Goal: Task Accomplishment & Management: Complete application form

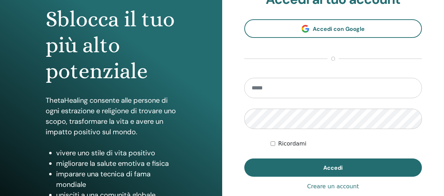
scroll to position [105, 0]
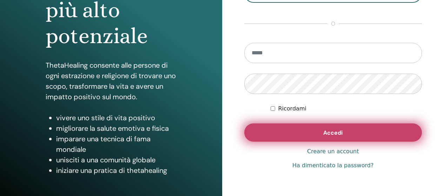
type input "**********"
click at [291, 129] on button "Accedi" at bounding box center [333, 132] width 178 height 18
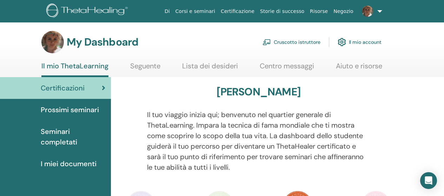
click at [67, 134] on span "Seminari completati" at bounding box center [73, 136] width 65 height 21
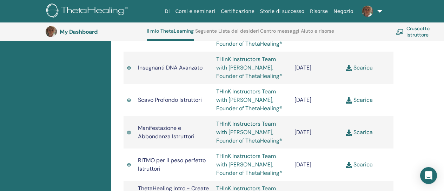
scroll to position [685, 0]
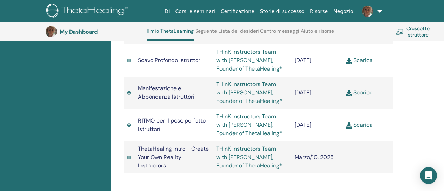
click at [366, 128] on link "Scarica" at bounding box center [358, 124] width 27 height 7
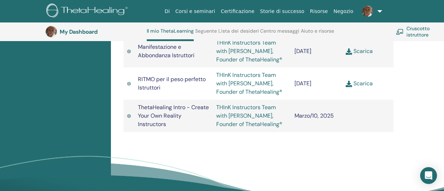
scroll to position [720, 0]
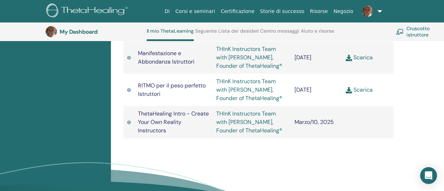
click at [224, 102] on link "THInK Instructors Team with [PERSON_NAME], Founder of ThetaHealing®" at bounding box center [249, 90] width 66 height 24
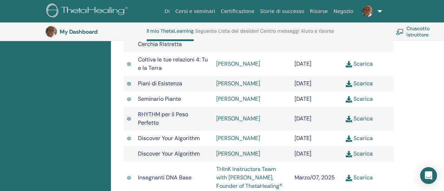
scroll to position [545, 0]
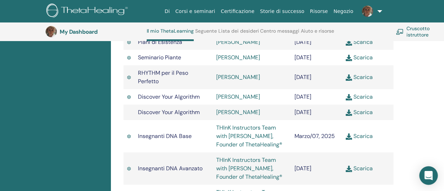
click at [430, 174] on icon "Open Intercom Messenger" at bounding box center [428, 175] width 8 height 9
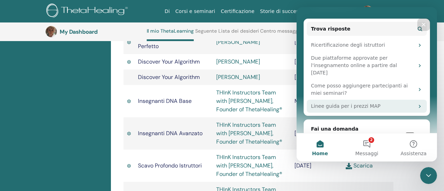
scroll to position [99, 0]
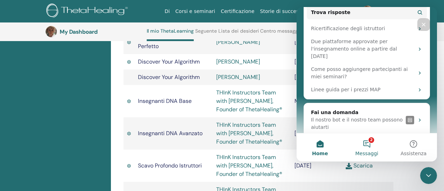
click at [369, 141] on button "2 Messaggi" at bounding box center [366, 147] width 47 height 28
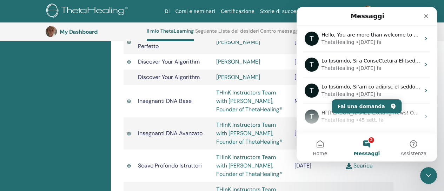
click at [370, 143] on button "2 Messaggi" at bounding box center [366, 147] width 47 height 28
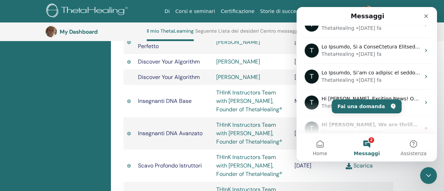
scroll to position [0, 0]
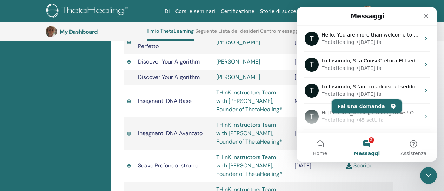
click at [371, 101] on button "Fai una domanda" at bounding box center [366, 106] width 70 height 14
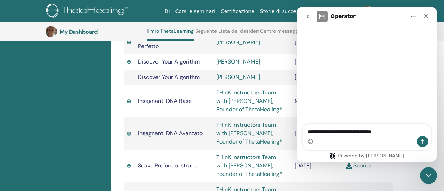
type textarea "**********"
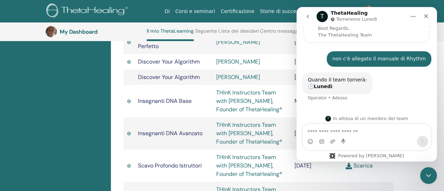
scroll to position [69, 0]
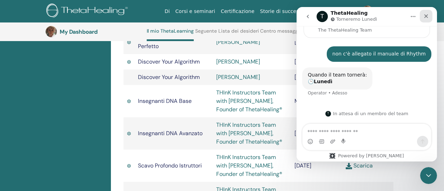
click at [426, 16] on icon "Chiudi" at bounding box center [426, 16] width 4 height 4
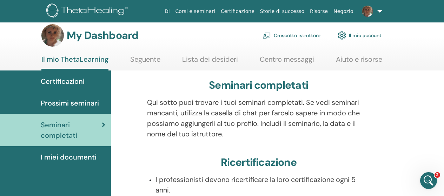
scroll to position [0, 0]
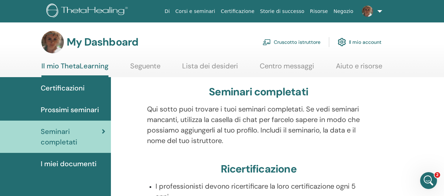
click at [310, 41] on link "Cruscotto istruttore" at bounding box center [291, 41] width 58 height 15
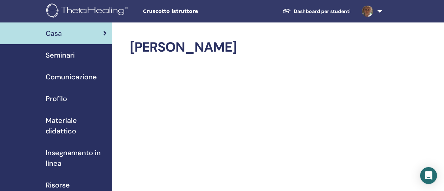
click at [69, 56] on span "Seminari" at bounding box center [60, 55] width 29 height 11
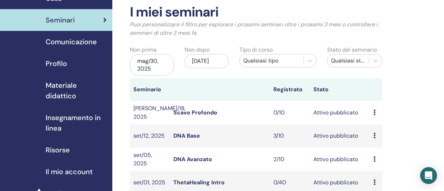
scroll to position [70, 0]
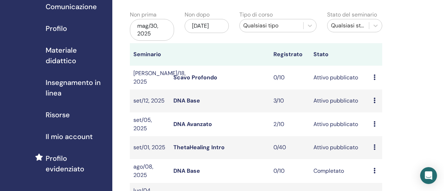
click at [208, 77] on link "Scavo Profondo" at bounding box center [195, 77] width 44 height 7
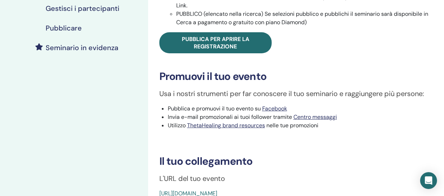
scroll to position [140, 0]
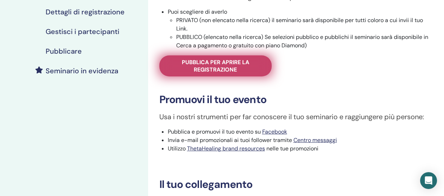
click at [211, 67] on span "Pubblica per aprire la registrazione" at bounding box center [215, 66] width 95 height 15
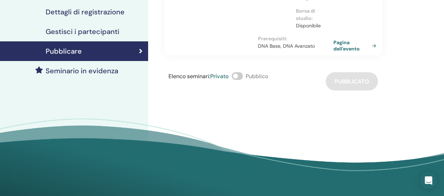
click at [239, 76] on span at bounding box center [236, 76] width 11 height 8
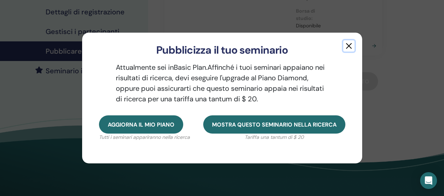
click at [350, 42] on button "button" at bounding box center [348, 45] width 11 height 11
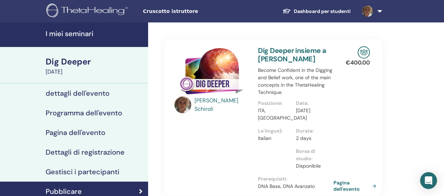
click at [156, 11] on span "Cruscotto istruttore" at bounding box center [195, 11] width 105 height 7
click at [342, 7] on link "Dashboard per studenti" at bounding box center [316, 11] width 79 height 13
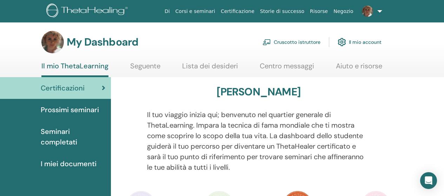
click at [379, 9] on link at bounding box center [370, 11] width 29 height 22
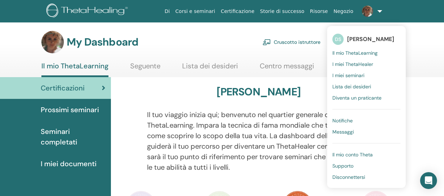
click at [305, 45] on link "Cruscotto istruttore" at bounding box center [291, 41] width 58 height 15
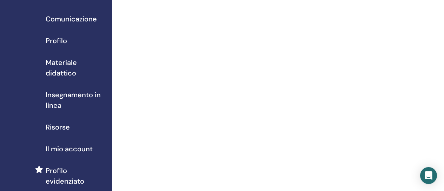
scroll to position [70, 0]
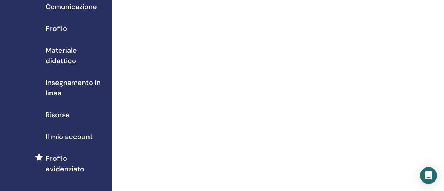
click at [61, 112] on span "Risorse" at bounding box center [58, 114] width 24 height 11
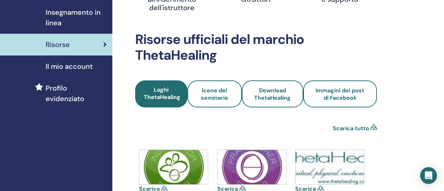
scroll to position [35, 0]
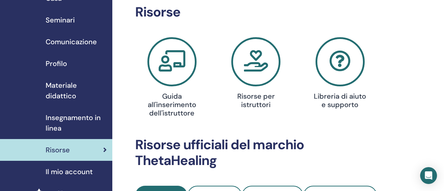
click at [252, 59] on icon at bounding box center [255, 61] width 49 height 49
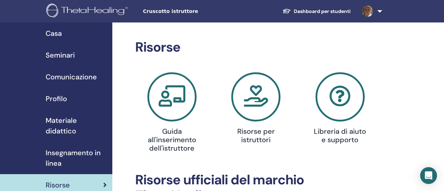
click at [64, 34] on div "Casa" at bounding box center [56, 33] width 101 height 11
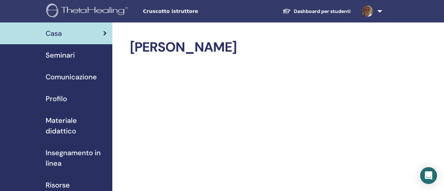
click at [67, 55] on span "Seminari" at bounding box center [60, 55] width 29 height 11
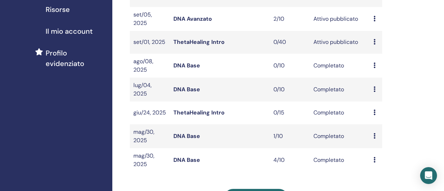
scroll to position [281, 0]
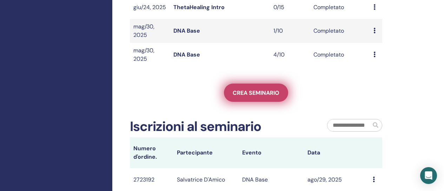
click at [266, 92] on span "Crea seminario" at bounding box center [256, 92] width 47 height 7
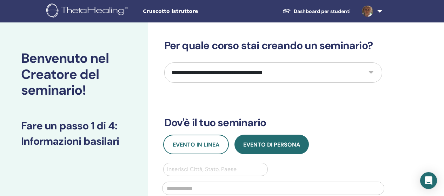
click at [304, 74] on select "**********" at bounding box center [273, 72] width 218 height 20
click at [164, 62] on select "**********" at bounding box center [273, 72] width 218 height 20
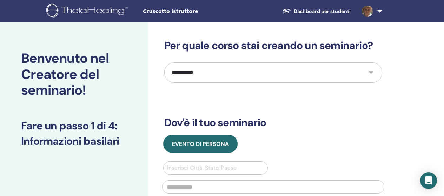
click at [325, 68] on select "**********" at bounding box center [273, 72] width 218 height 20
select select "*"
click at [164, 62] on select "**********" at bounding box center [273, 72] width 218 height 20
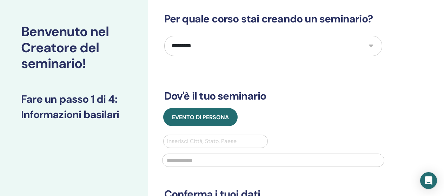
scroll to position [35, 0]
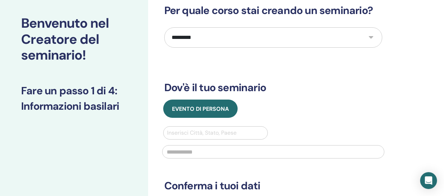
click at [207, 135] on div at bounding box center [215, 133] width 97 height 10
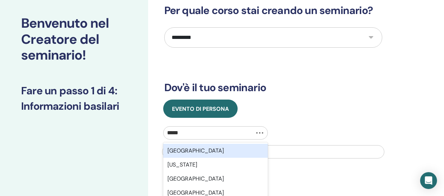
type input "******"
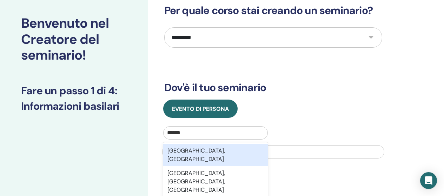
click at [200, 157] on div "Padova, ITA" at bounding box center [215, 155] width 105 height 22
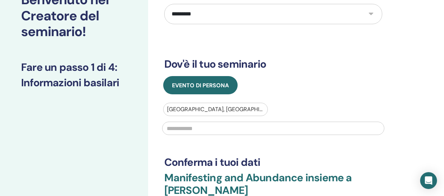
scroll to position [70, 0]
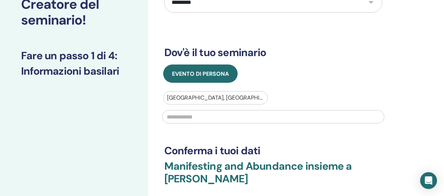
click at [214, 107] on div at bounding box center [273, 116] width 230 height 23
click at [210, 116] on input "text" at bounding box center [273, 116] width 222 height 13
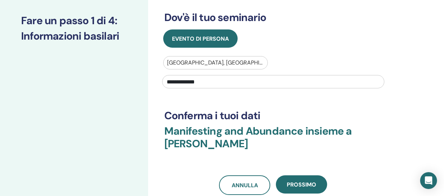
scroll to position [175, 0]
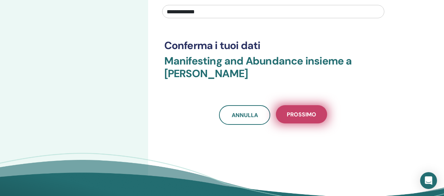
type input "**********"
click at [298, 112] on span "Prossimo" at bounding box center [301, 114] width 29 height 7
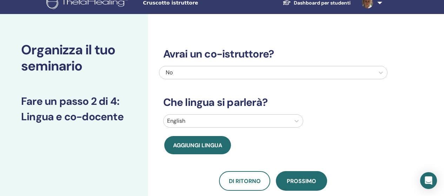
scroll to position [0, 0]
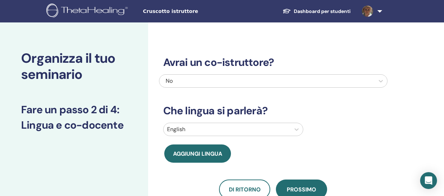
click at [255, 127] on div at bounding box center [227, 130] width 120 height 10
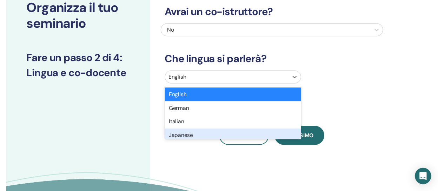
scroll to position [51, 0]
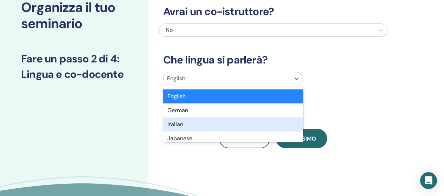
click at [190, 126] on div "Italian" at bounding box center [233, 124] width 140 height 14
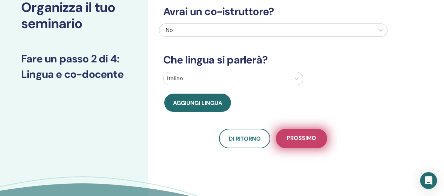
click at [314, 139] on span "Prossimo" at bounding box center [301, 138] width 29 height 9
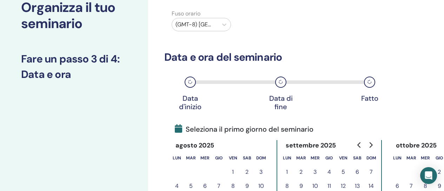
click at [212, 24] on div at bounding box center [194, 25] width 39 height 10
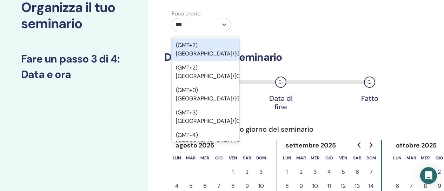
type input "****"
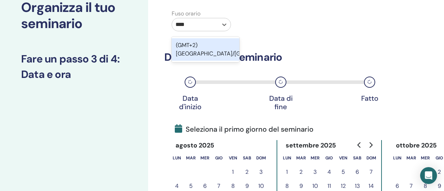
click at [211, 43] on div "(GMT+2) Europe/Rome" at bounding box center [205, 49] width 68 height 22
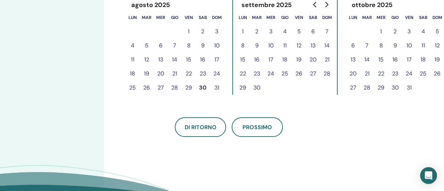
scroll to position [156, 44]
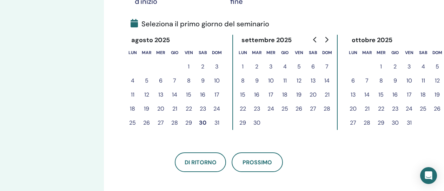
click at [326, 36] on button "Go to next month" at bounding box center [326, 40] width 11 height 14
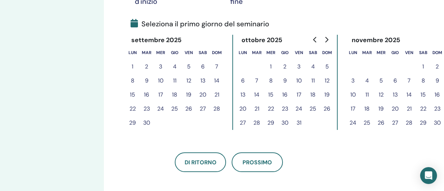
click at [423, 81] on button "8" at bounding box center [423, 81] width 14 height 14
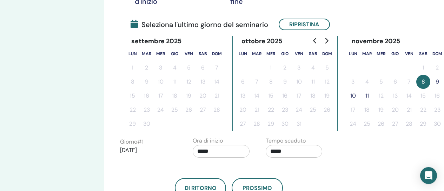
click at [443, 80] on button "9" at bounding box center [437, 82] width 14 height 14
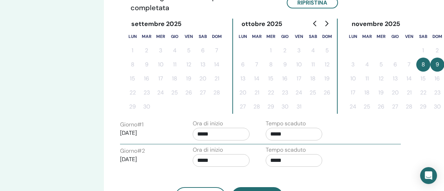
scroll to position [191, 44]
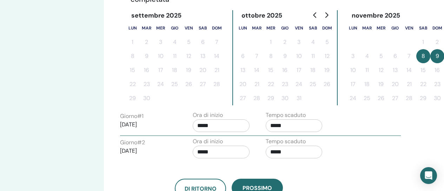
click at [230, 122] on input "*****" at bounding box center [221, 125] width 57 height 13
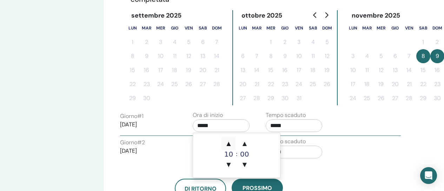
click at [227, 143] on span "▲" at bounding box center [228, 143] width 14 height 14
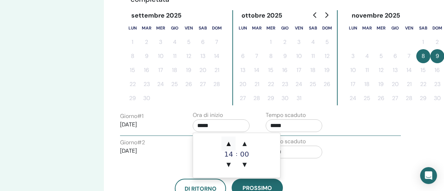
type input "*****"
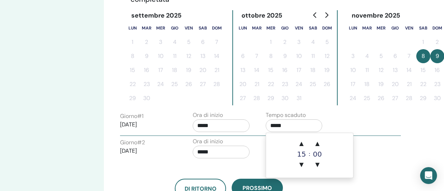
click at [284, 123] on input "*****" at bounding box center [293, 125] width 57 height 13
click at [302, 140] on span "▲" at bounding box center [301, 143] width 14 height 14
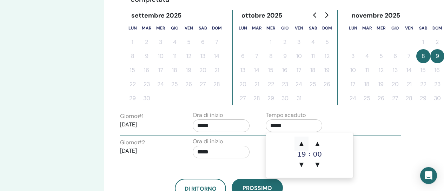
click at [302, 140] on span "▲" at bounding box center [301, 143] width 14 height 14
type input "*****"
click at [211, 152] on input "*****" at bounding box center [221, 152] width 57 height 13
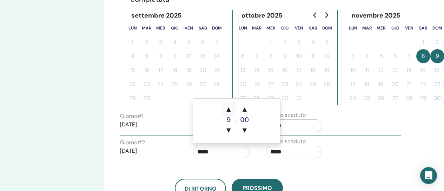
click at [230, 108] on span "▲" at bounding box center [228, 109] width 14 height 14
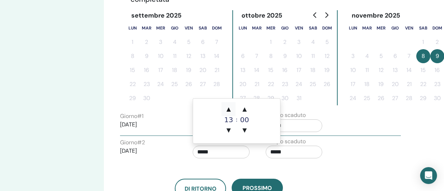
type input "*****"
click at [288, 155] on input "*****" at bounding box center [293, 152] width 57 height 13
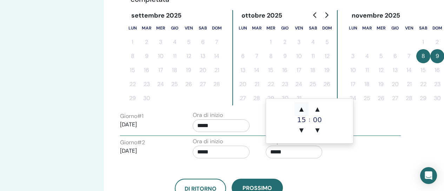
click at [301, 109] on span "▲" at bounding box center [301, 109] width 14 height 14
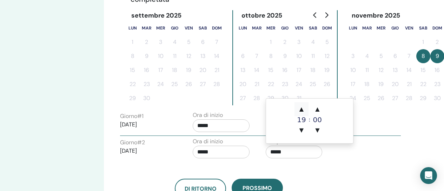
type input "*****"
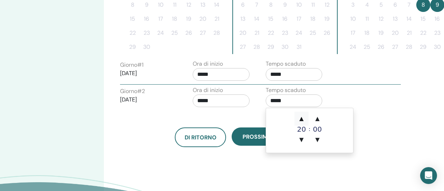
scroll to position [261, 44]
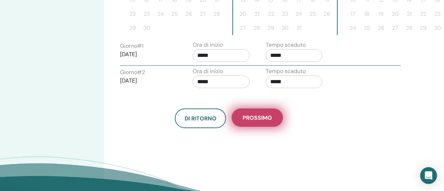
click at [258, 117] on span "Prossimo" at bounding box center [256, 117] width 29 height 7
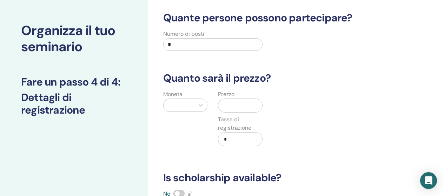
scroll to position [16, 0]
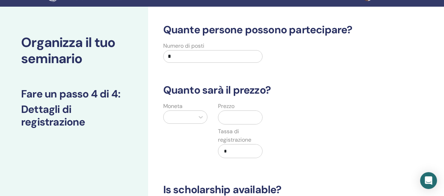
click at [192, 59] on input "*" at bounding box center [213, 56] width 100 height 13
type input "**"
click at [188, 114] on div at bounding box center [179, 117] width 24 height 10
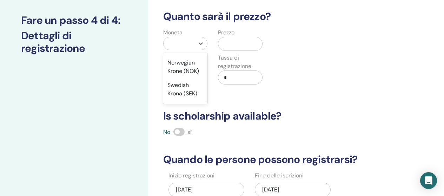
scroll to position [736, 0]
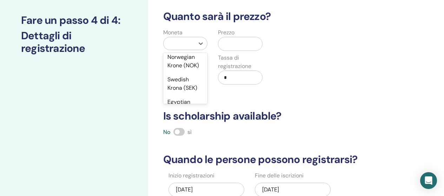
click at [180, 28] on div "Euro (€)" at bounding box center [185, 21] width 45 height 14
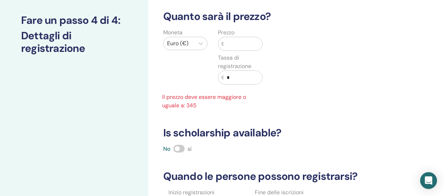
click at [231, 40] on input "text" at bounding box center [243, 43] width 38 height 13
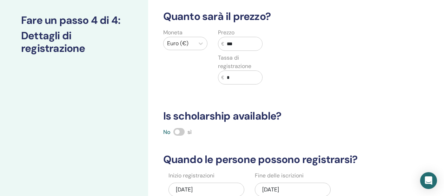
type input "***"
click at [173, 129] on label at bounding box center [178, 132] width 11 height 8
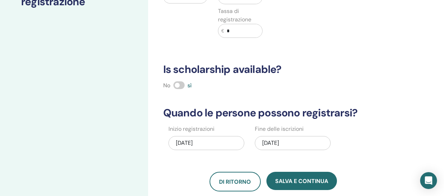
scroll to position [160, 0]
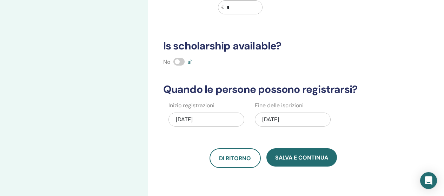
click at [298, 115] on div "11/09/2025" at bounding box center [293, 120] width 76 height 14
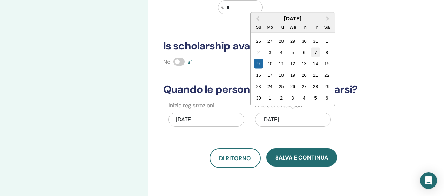
click at [315, 52] on div "7" at bounding box center [314, 52] width 9 height 9
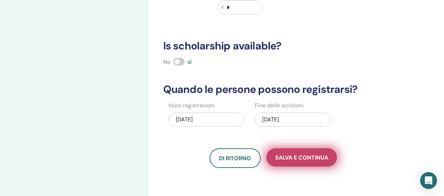
click at [298, 156] on span "Salva e continua" at bounding box center [301, 157] width 53 height 7
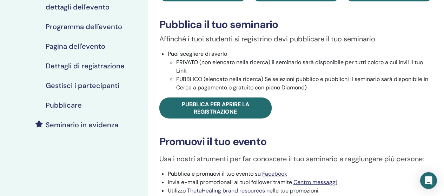
scroll to position [105, 0]
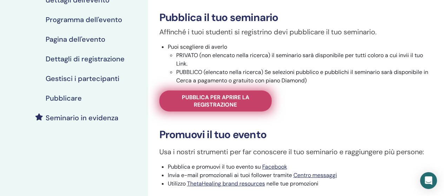
click at [241, 100] on span "Pubblica per aprire la registrazione" at bounding box center [215, 101] width 95 height 15
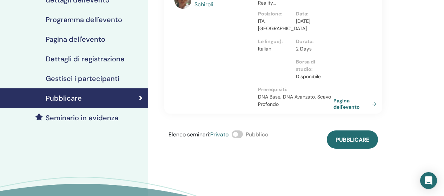
click at [241, 134] on span at bounding box center [236, 134] width 11 height 8
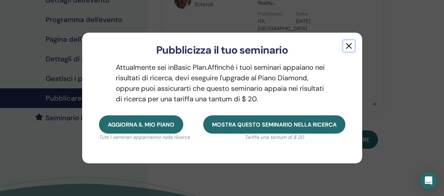
click at [352, 41] on button "button" at bounding box center [348, 45] width 11 height 11
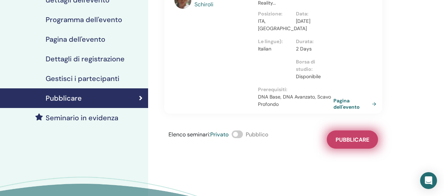
click at [348, 136] on span "Pubblicare" at bounding box center [352, 139] width 34 height 7
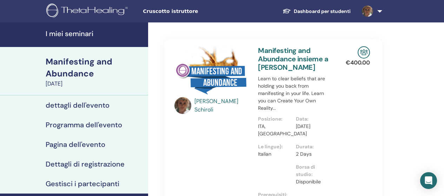
click at [72, 32] on h4 "I miei seminari" at bounding box center [95, 33] width 98 height 8
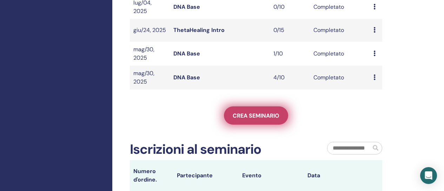
scroll to position [316, 0]
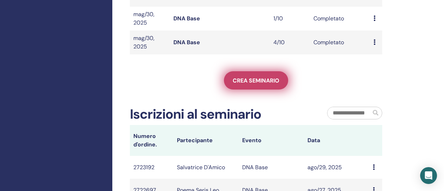
click at [248, 79] on span "Crea seminario" at bounding box center [256, 80] width 47 height 7
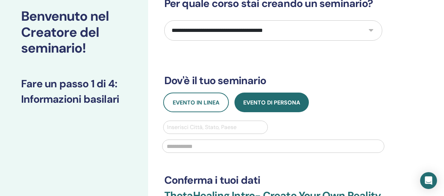
scroll to position [35, 0]
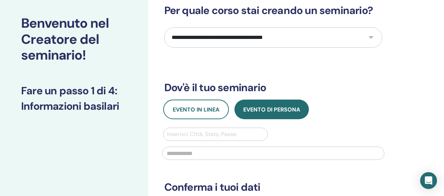
drag, startPoint x: 286, startPoint y: 23, endPoint x: 290, endPoint y: 36, distance: 14.2
click at [288, 33] on div "**********" at bounding box center [273, 135] width 218 height 262
click at [290, 36] on select "**********" at bounding box center [273, 37] width 218 height 20
select select "**"
click at [164, 27] on select "**********" at bounding box center [273, 37] width 218 height 20
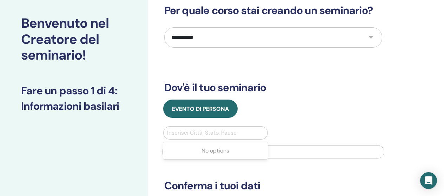
click at [202, 132] on div at bounding box center [215, 133] width 97 height 10
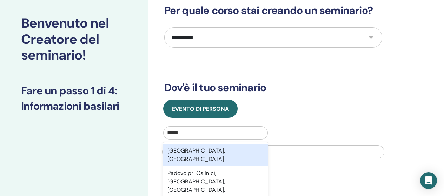
type input "******"
click at [207, 150] on div "Padova, ITA" at bounding box center [215, 155] width 105 height 22
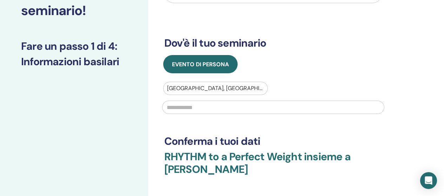
scroll to position [105, 0]
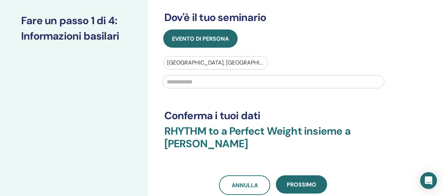
click at [213, 86] on input "text" at bounding box center [273, 81] width 222 height 13
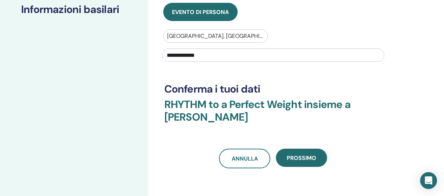
scroll to position [140, 0]
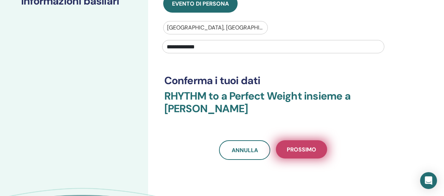
type input "**********"
click at [293, 149] on span "Prossimo" at bounding box center [301, 149] width 29 height 7
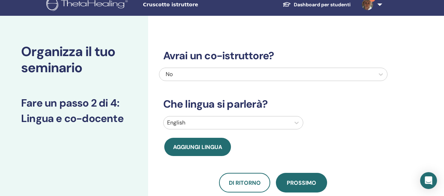
scroll to position [0, 0]
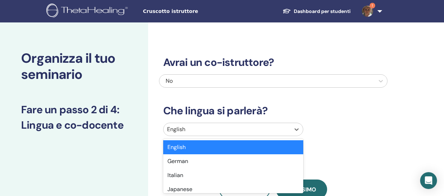
click at [243, 132] on div at bounding box center [227, 130] width 120 height 10
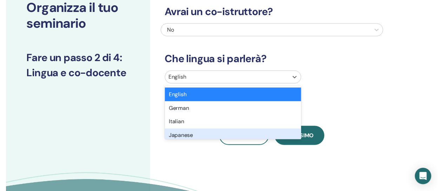
scroll to position [51, 0]
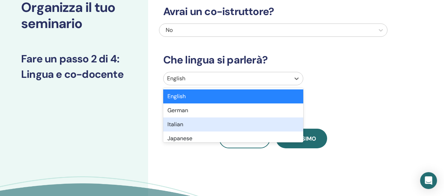
click at [176, 127] on div "Italian" at bounding box center [233, 124] width 140 height 14
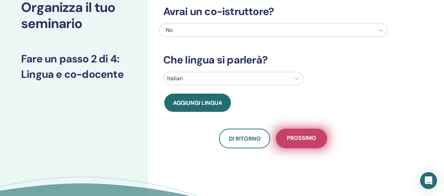
click at [302, 139] on span "Prossimo" at bounding box center [301, 138] width 29 height 9
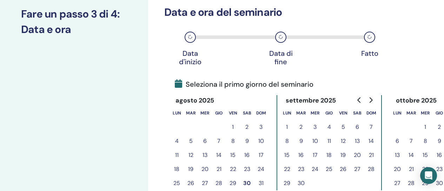
scroll to position [121, 0]
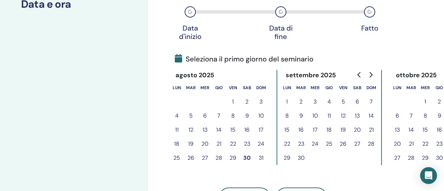
click at [372, 73] on icon "Go to next month" at bounding box center [371, 75] width 6 height 6
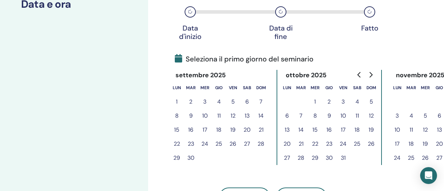
click at [342, 154] on button "31" at bounding box center [343, 158] width 14 height 14
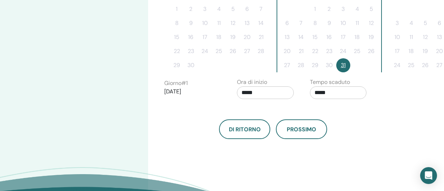
scroll to position [226, 0]
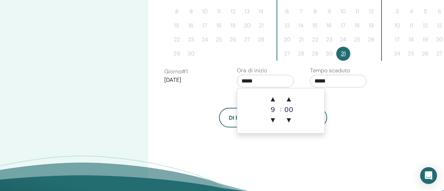
click at [261, 82] on input "*****" at bounding box center [265, 81] width 57 height 13
click at [273, 96] on span "▲" at bounding box center [272, 99] width 14 height 14
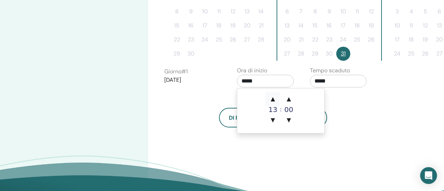
click at [273, 96] on span "▲" at bounding box center [272, 99] width 14 height 14
type input "*****"
click at [336, 82] on input "*****" at bounding box center [338, 81] width 57 height 13
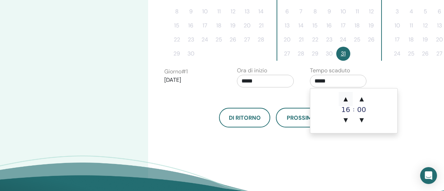
click at [348, 96] on span "▲" at bounding box center [345, 99] width 14 height 14
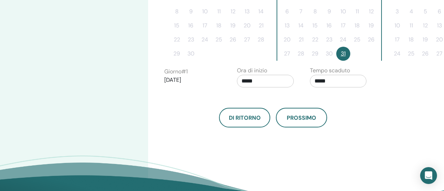
click at [288, 141] on div "Fuso orario Fuso orario (GMT-8) US/Alaska Data e ora del seminario Data d'inizi…" at bounding box center [296, 10] width 296 height 429
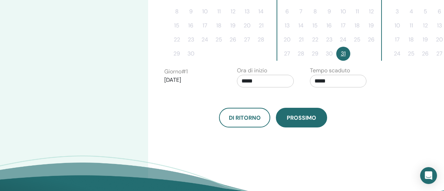
click at [294, 122] on button "Prossimo" at bounding box center [301, 118] width 51 height 20
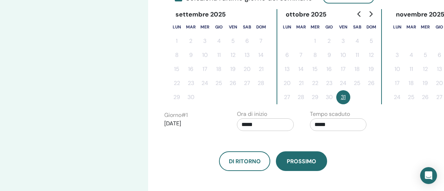
scroll to position [191, 0]
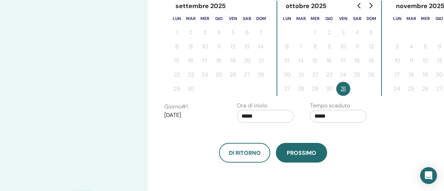
click at [302, 155] on span "Prossimo" at bounding box center [301, 152] width 29 height 7
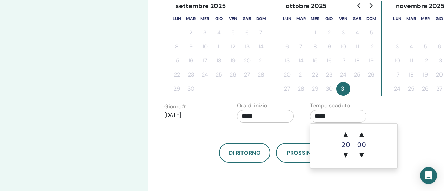
click at [337, 117] on input "*****" at bounding box center [338, 116] width 57 height 13
click at [361, 133] on span "▲" at bounding box center [361, 134] width 14 height 14
click at [362, 132] on span "▲" at bounding box center [361, 134] width 14 height 14
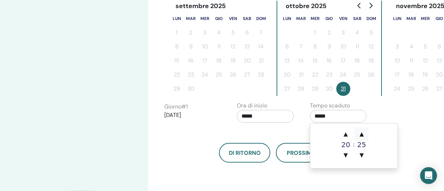
click at [362, 132] on span "▲" at bounding box center [361, 134] width 14 height 14
click at [360, 154] on span "▼" at bounding box center [361, 155] width 14 height 14
type input "*****"
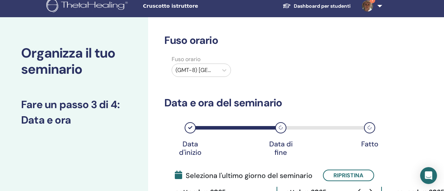
scroll to position [0, 0]
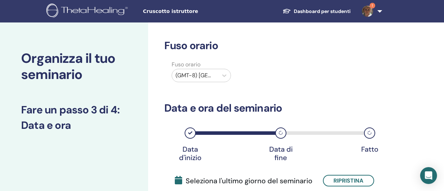
click at [214, 69] on div "(GMT-8) US/Alaska" at bounding box center [195, 75] width 46 height 13
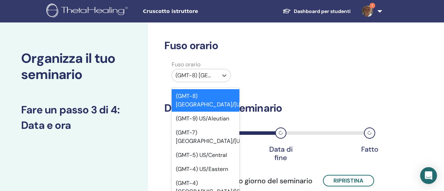
type input "*"
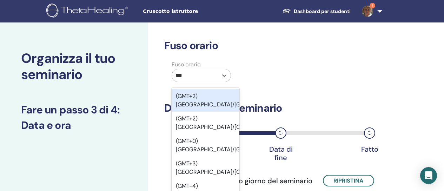
type input "****"
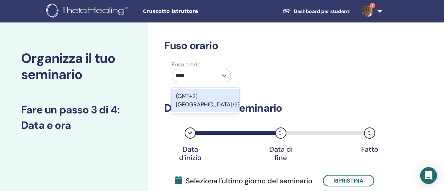
click at [215, 95] on div "(GMT+2) Europe/Rome" at bounding box center [205, 100] width 68 height 22
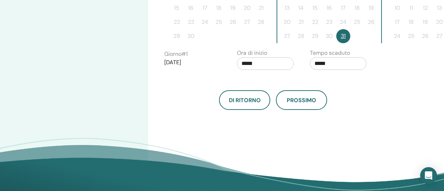
scroll to position [245, 0]
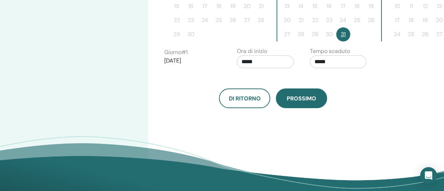
click at [293, 100] on span "Prossimo" at bounding box center [301, 98] width 29 height 7
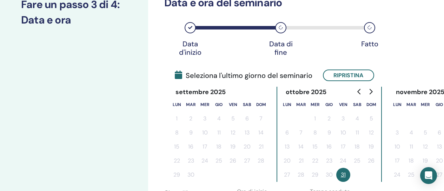
scroll to position [175, 0]
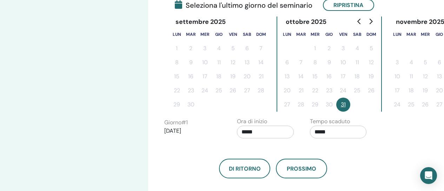
click at [344, 104] on button "31" at bounding box center [343, 104] width 14 height 14
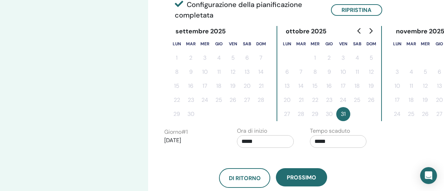
click at [334, 141] on input "*****" at bounding box center [338, 141] width 57 height 13
click at [361, 175] on span "▼" at bounding box center [361, 180] width 14 height 14
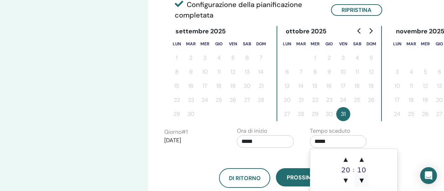
click at [361, 175] on span "▼" at bounding box center [361, 180] width 14 height 14
drag, startPoint x: 359, startPoint y: 152, endPoint x: 360, endPoint y: 157, distance: 5.3
click at [359, 154] on td "▲ 20 ▼ : ▲ 05 ▼" at bounding box center [353, 171] width 87 height 45
click at [362, 177] on span "▼" at bounding box center [361, 180] width 14 height 14
type input "*****"
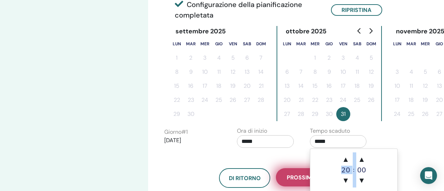
click at [299, 177] on span "Prossimo" at bounding box center [301, 177] width 29 height 7
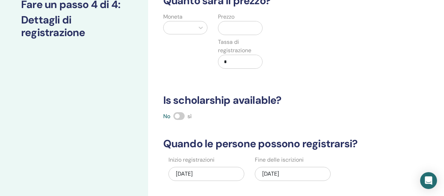
scroll to position [35, 0]
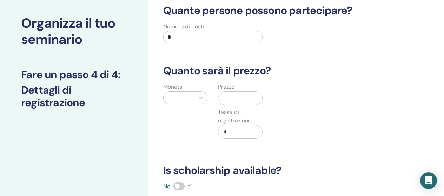
click at [183, 39] on input "*" at bounding box center [213, 37] width 100 height 13
type input "**"
drag, startPoint x: 205, startPoint y: 97, endPoint x: 192, endPoint y: 96, distance: 13.0
click at [203, 97] on div at bounding box center [200, 98] width 13 height 13
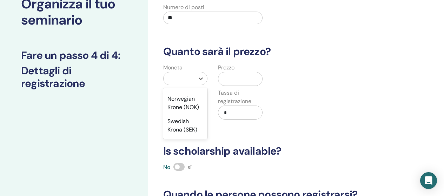
scroll to position [736, 0]
click at [183, 63] on div "Euro (€)" at bounding box center [185, 56] width 45 height 14
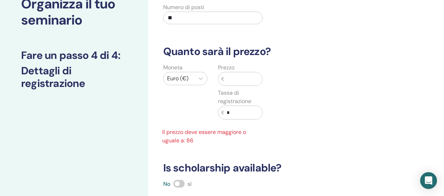
click at [236, 81] on input "text" at bounding box center [243, 78] width 38 height 13
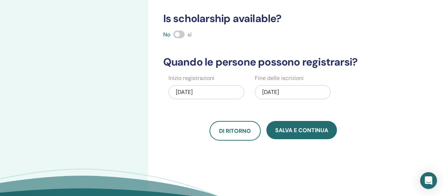
scroll to position [195, 0]
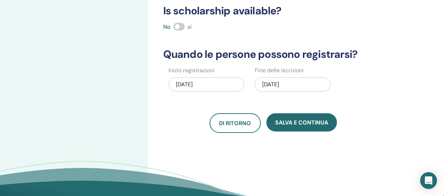
type input "***"
click at [302, 85] on div "10/31/2025" at bounding box center [293, 85] width 76 height 14
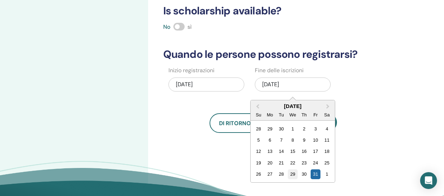
click at [288, 174] on div "29" at bounding box center [292, 173] width 9 height 9
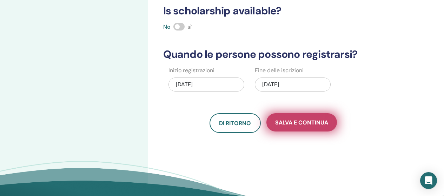
click at [301, 127] on button "Salva e continua" at bounding box center [301, 122] width 70 height 18
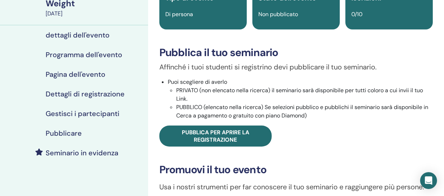
scroll to position [105, 0]
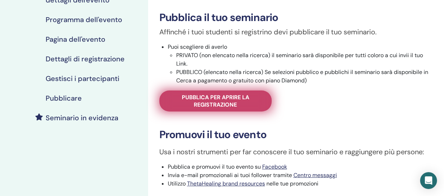
click at [219, 103] on span "Pubblica per aprire la registrazione" at bounding box center [215, 101] width 95 height 15
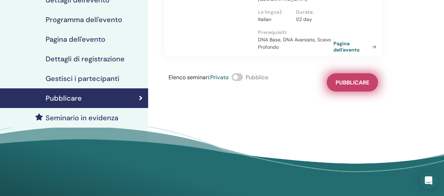
click at [352, 86] on button "Pubblicare" at bounding box center [352, 82] width 51 height 18
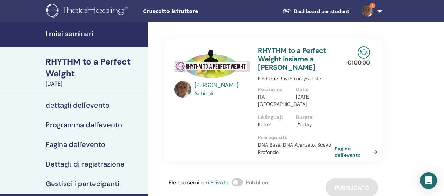
click at [354, 148] on link "Pagina dell'evento" at bounding box center [357, 152] width 46 height 13
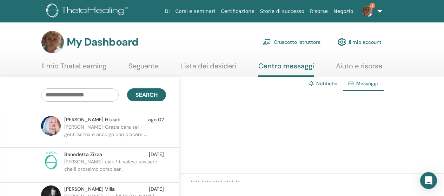
click at [244, 11] on link "Certificazione" at bounding box center [237, 11] width 39 height 13
